Goal: Task Accomplishment & Management: Use online tool/utility

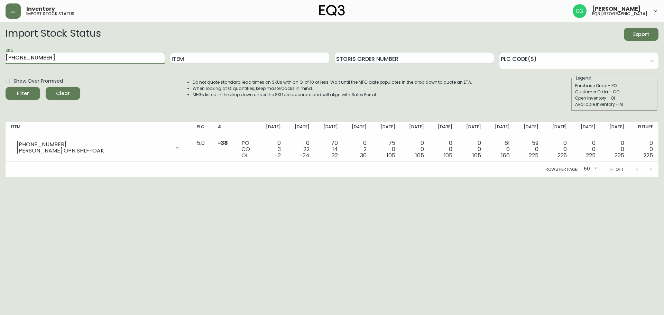
click at [0, 48] on main "Import Stock Status Export SKU [PHONE_NUMBER] Item Storis Order Number PLC Code…" at bounding box center [332, 99] width 664 height 155
type input "3020-134-13-B"
click at [6, 87] on button "Filter" at bounding box center [23, 93] width 35 height 13
drag, startPoint x: 62, startPoint y: 56, endPoint x: 0, endPoint y: 35, distance: 65.7
click at [0, 35] on main "Import Stock Status Export SKU 3020-134-13-B Item Storis Order Number PLC Code(…" at bounding box center [332, 99] width 664 height 155
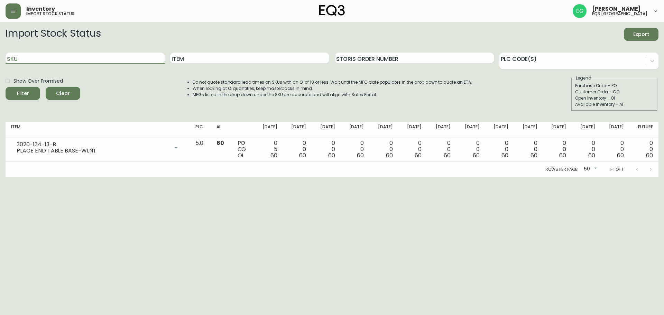
paste input "3020-136-0-A"
type input "3020-136-0-A"
click at [6, 87] on button "Filter" at bounding box center [23, 93] width 35 height 13
drag, startPoint x: 47, startPoint y: 60, endPoint x: 0, endPoint y: 64, distance: 47.5
click at [0, 64] on main "Import Stock Status Export SKU 3020-136-0-A Item Storis Order Number PLC Code(s…" at bounding box center [332, 99] width 664 height 155
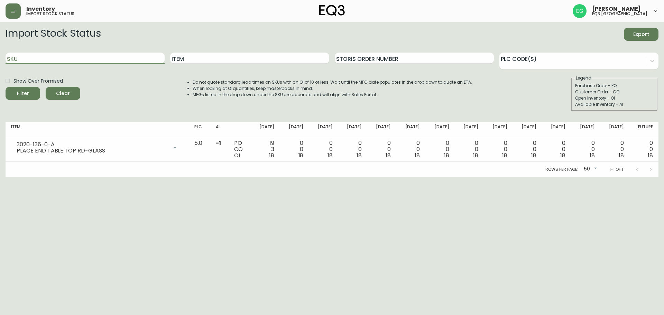
paste input "3020-134-13-B"
type input "3020-134-13-B"
click at [6, 87] on button "Filter" at bounding box center [23, 93] width 35 height 13
